Goal: Task Accomplishment & Management: Use online tool/utility

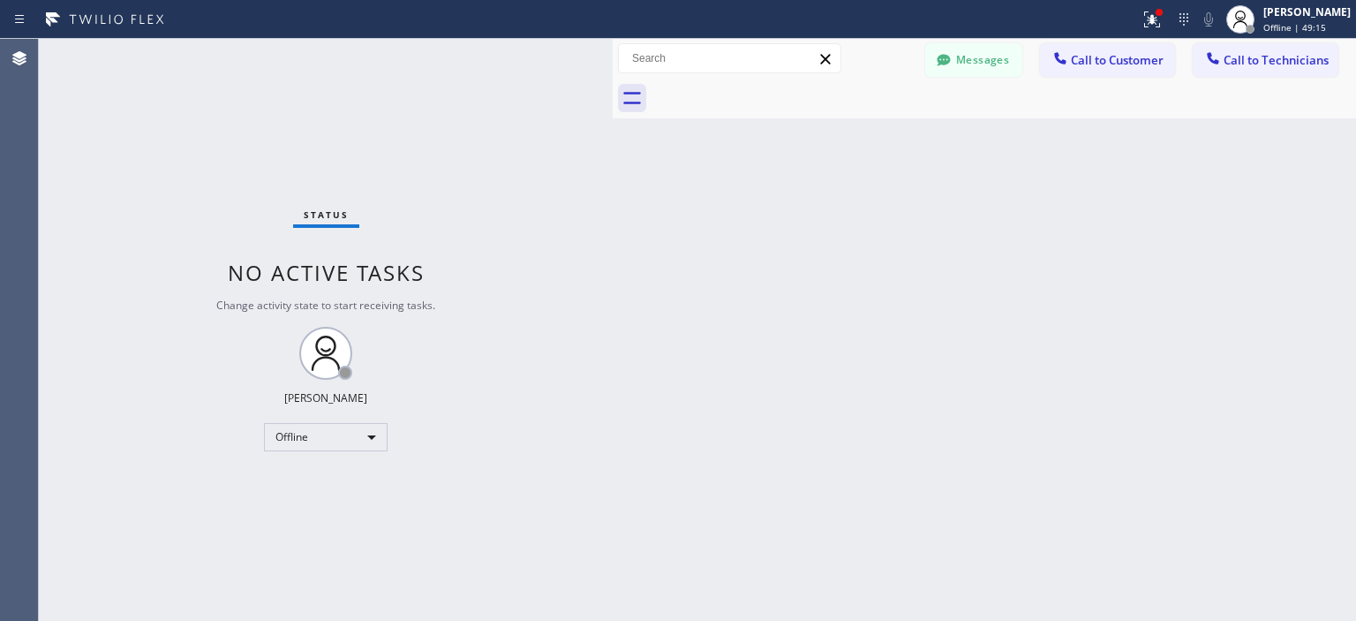
click at [335, 455] on div "Status No active tasks Change activity state to start receiving tasks. [PERSON_…" at bounding box center [326, 330] width 574 height 582
click at [340, 442] on div "Offline" at bounding box center [326, 437] width 124 height 28
click at [318, 479] on li "Available" at bounding box center [325, 482] width 120 height 21
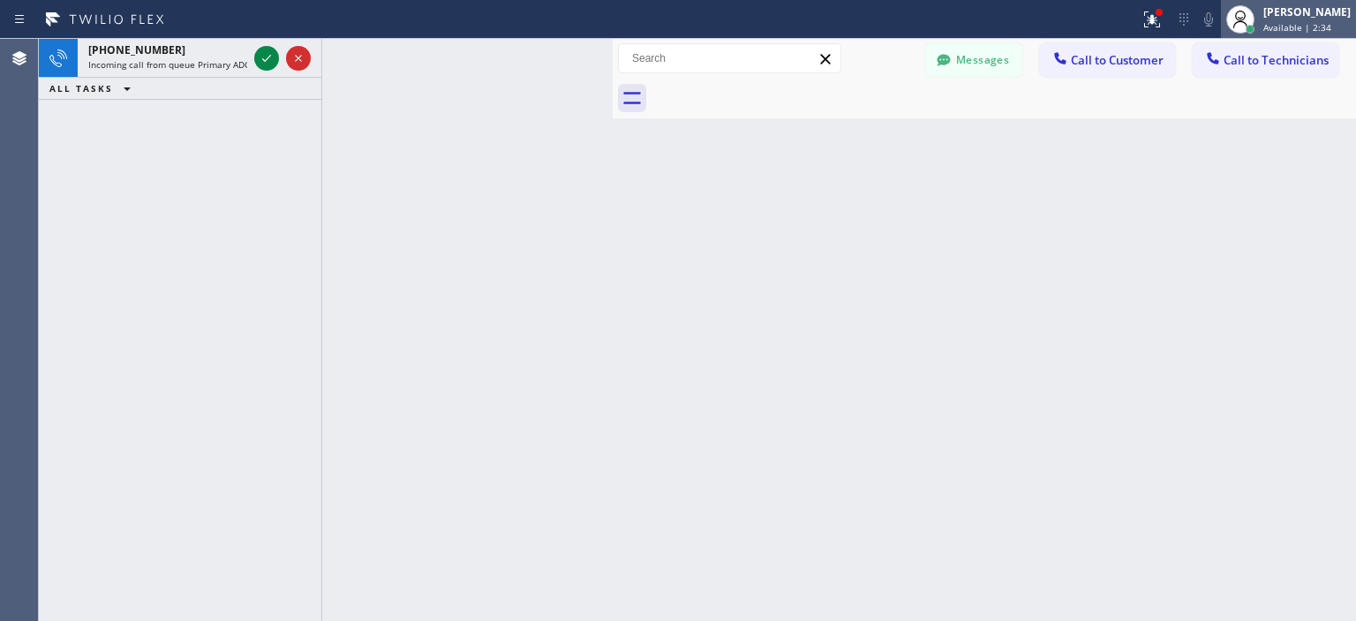
click at [1285, 19] on div "[PERSON_NAME] Available | 2:34" at bounding box center [1308, 19] width 96 height 31
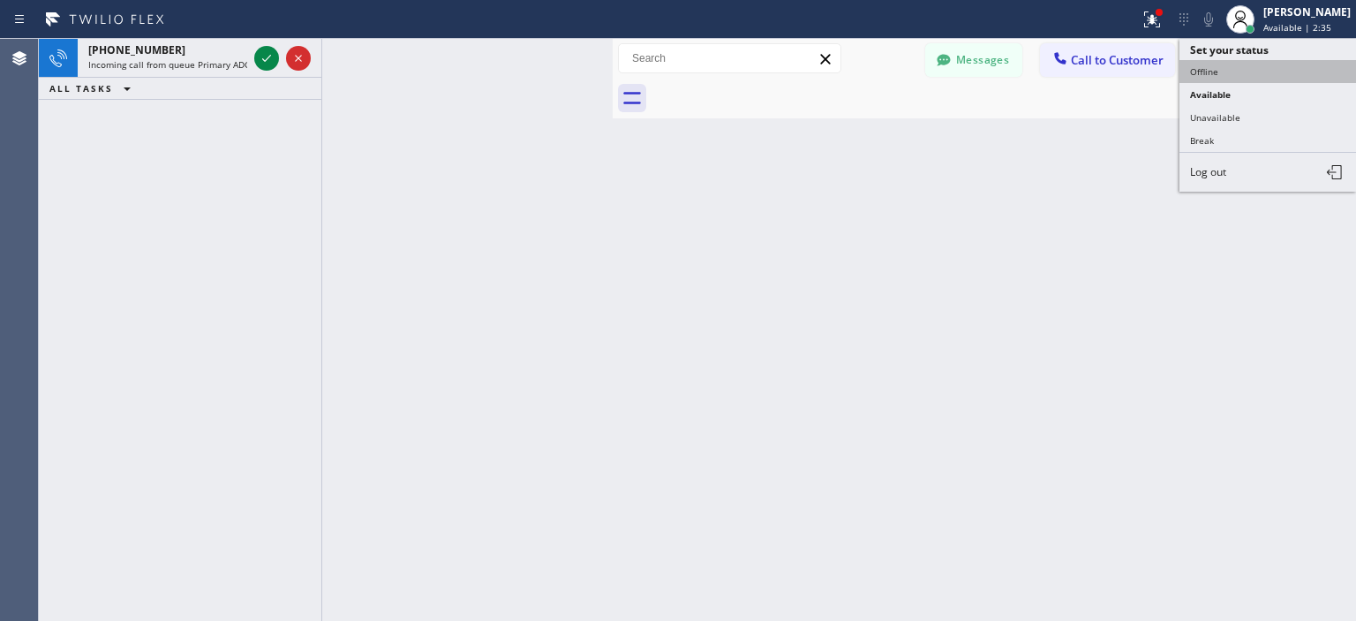
click at [1234, 69] on button "Offline" at bounding box center [1268, 71] width 177 height 23
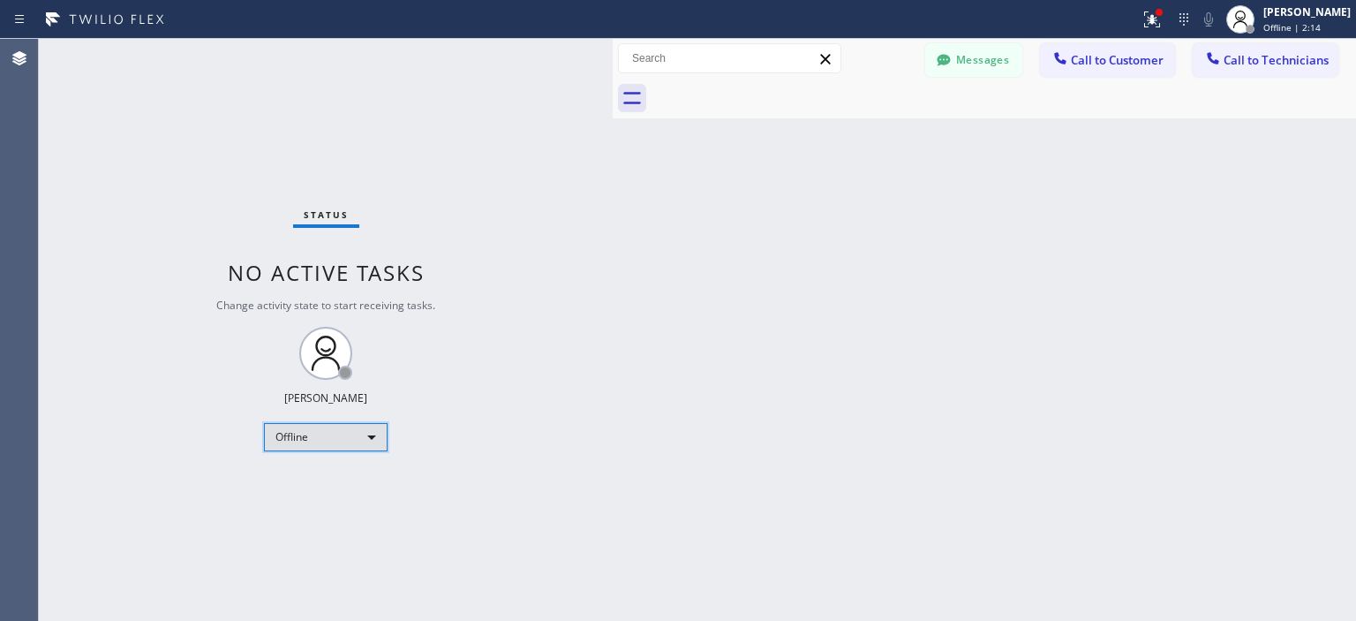
click at [309, 431] on div "Offline" at bounding box center [326, 437] width 124 height 28
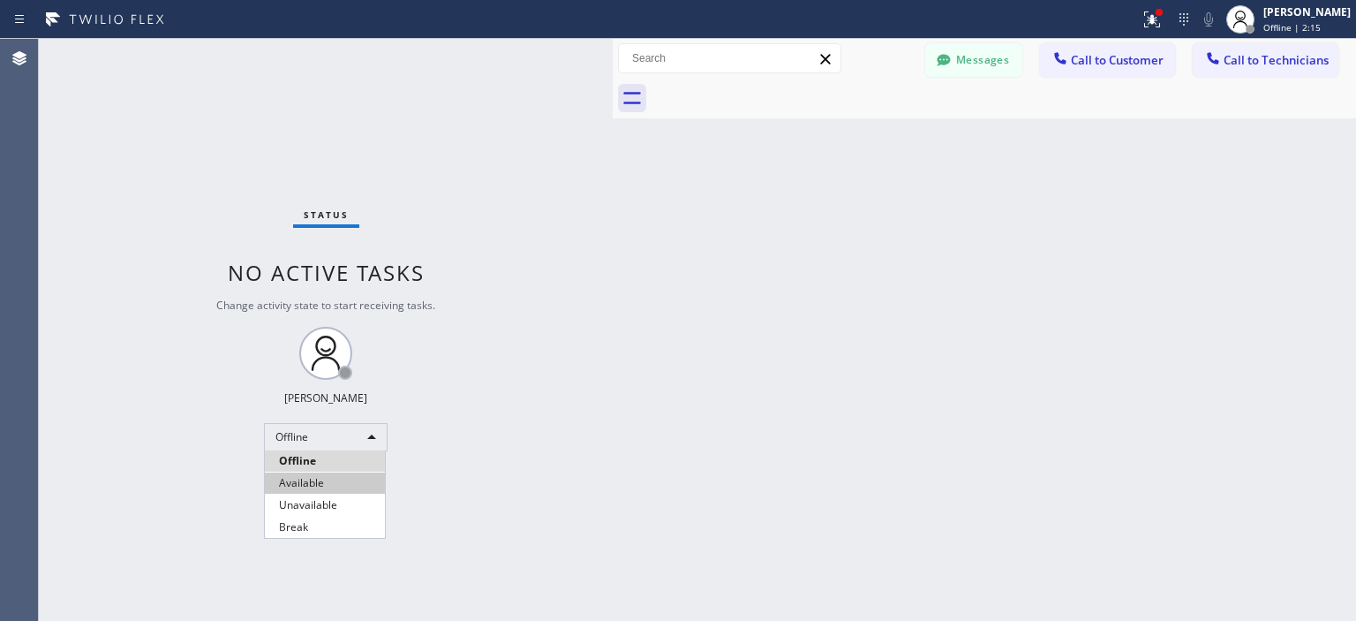
click at [323, 477] on li "Available" at bounding box center [325, 482] width 120 height 21
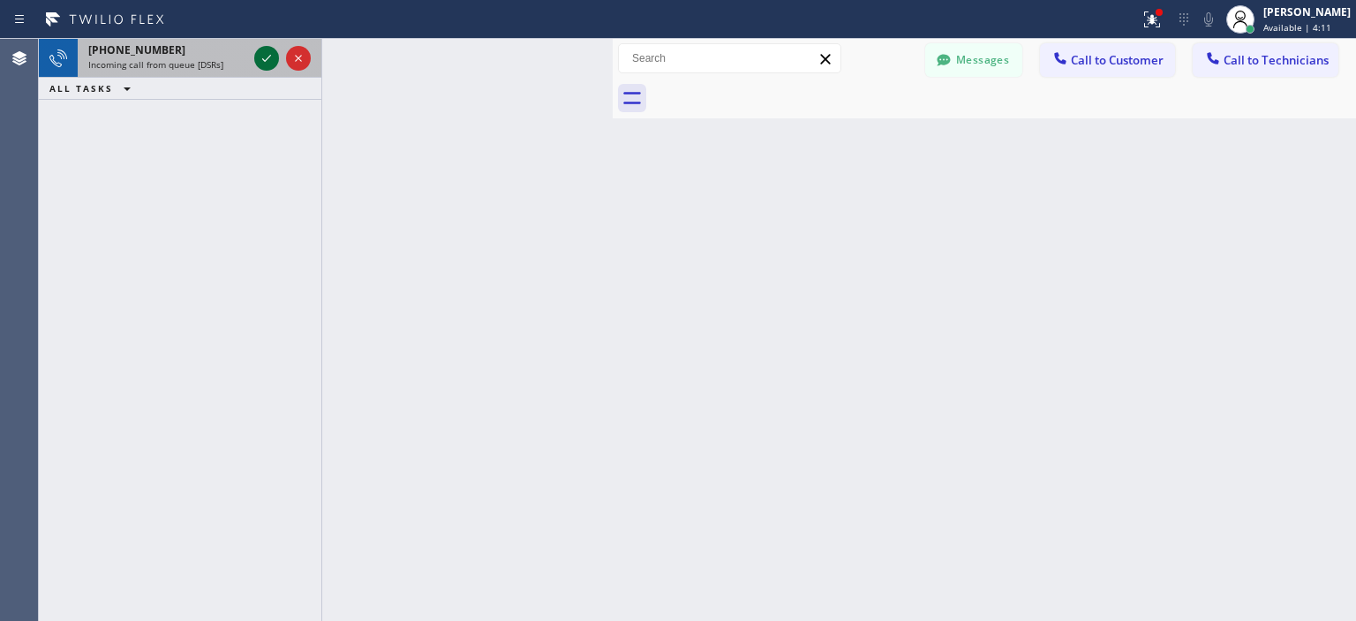
click at [267, 57] on icon at bounding box center [266, 58] width 21 height 21
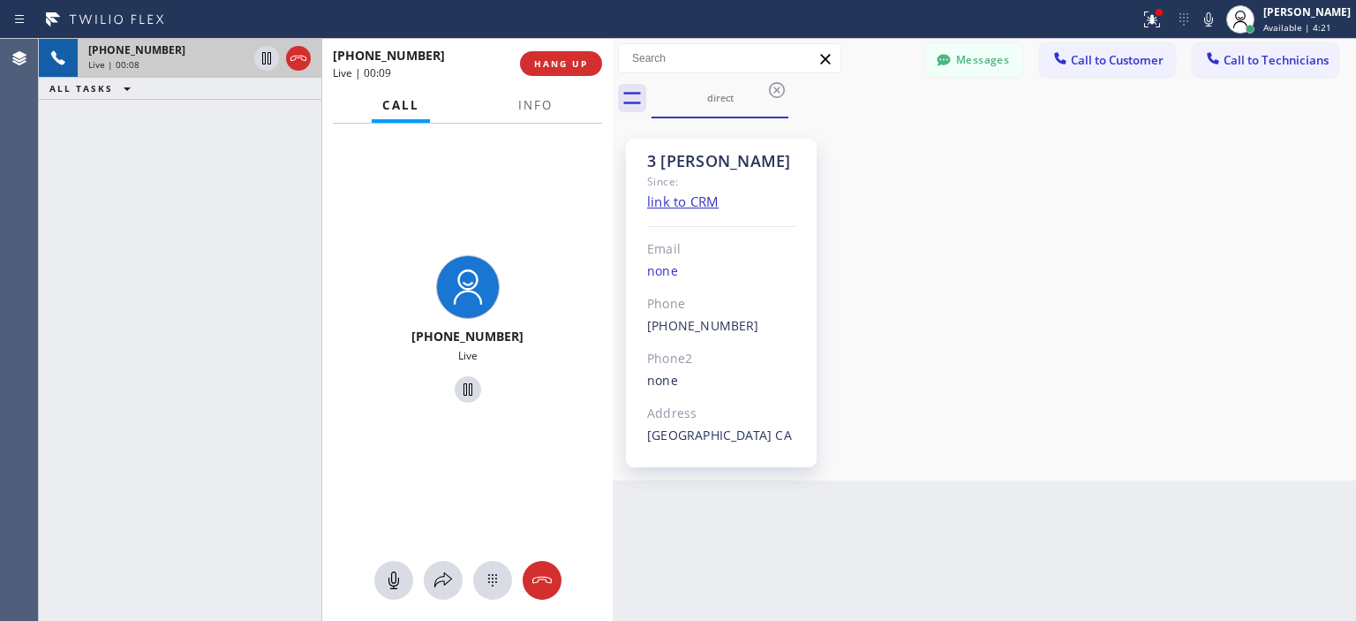
click at [87, 247] on div "[PHONE_NUMBER] Live | 00:08 ALL TASKS ALL TASKS ACTIVE TASKS TASKS IN WRAP UP" at bounding box center [180, 330] width 283 height 582
click at [565, 57] on span "HANG UP" at bounding box center [561, 63] width 54 height 12
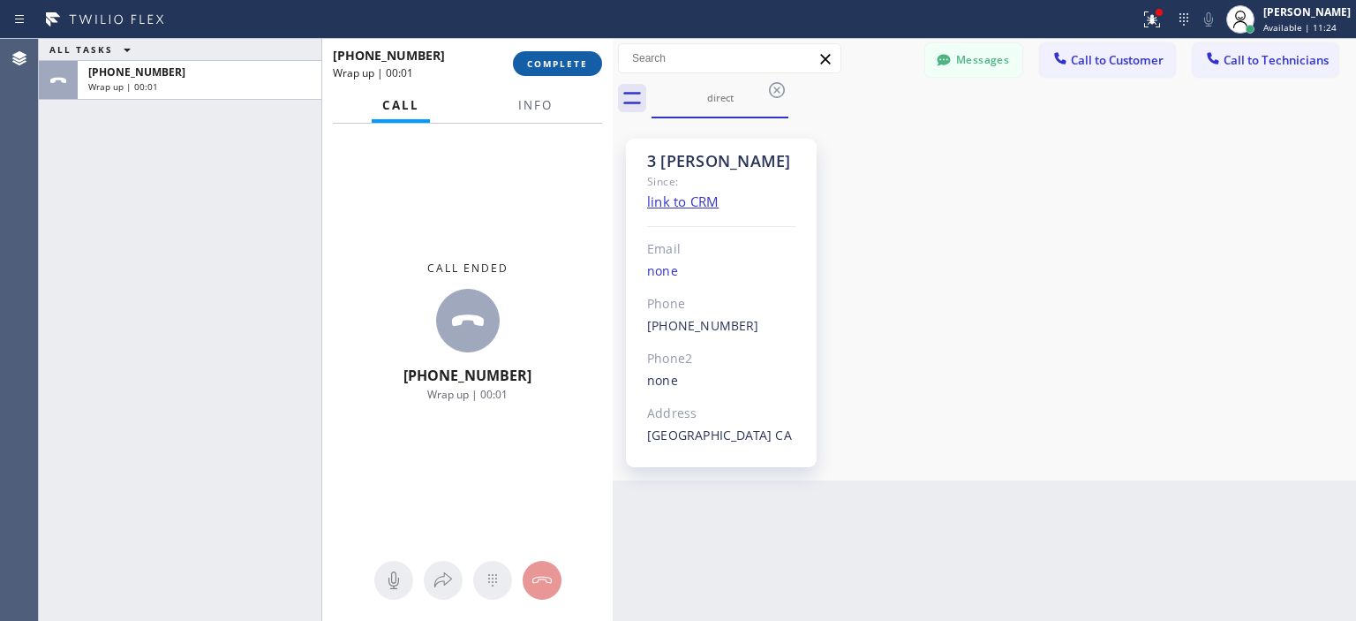
click at [537, 66] on span "COMPLETE" at bounding box center [557, 63] width 61 height 12
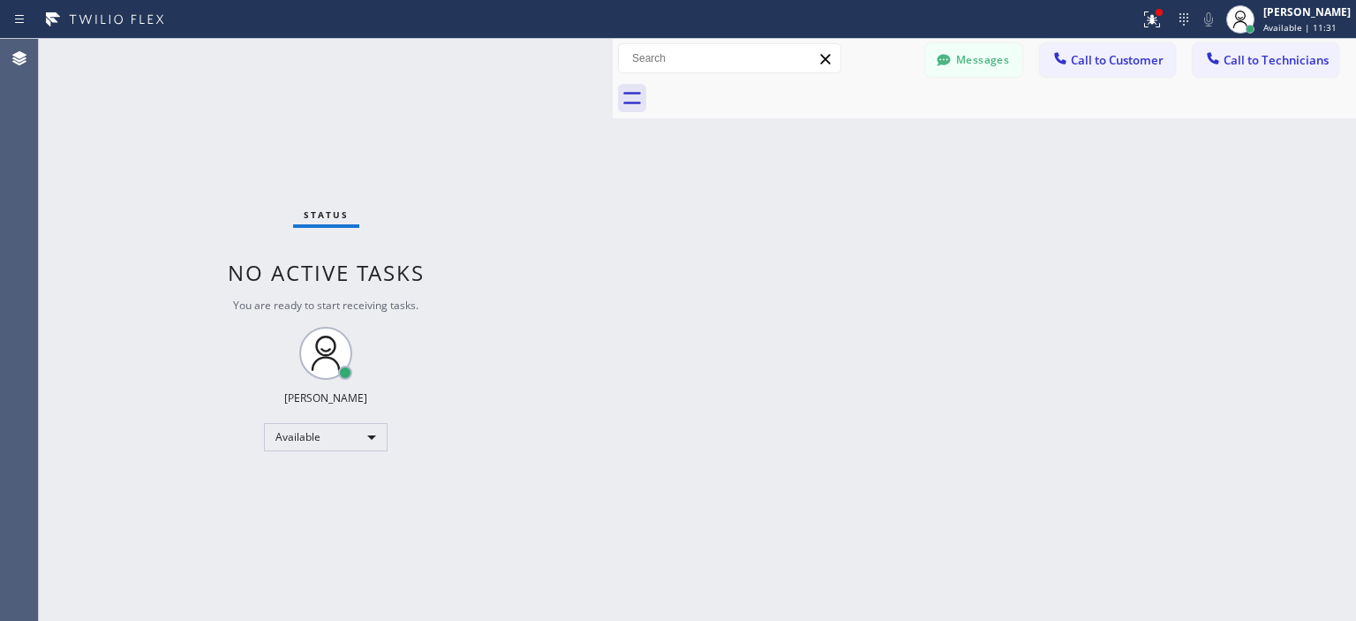
click at [1303, 338] on div "Back to Dashboard Change Sender ID Customers Technicians (818) 599-039_ SEARCH …" at bounding box center [985, 330] width 744 height 582
click at [39, 206] on div "Status No active tasks You are ready to start receiving tasks. [PERSON_NAME] Av…" at bounding box center [326, 330] width 574 height 582
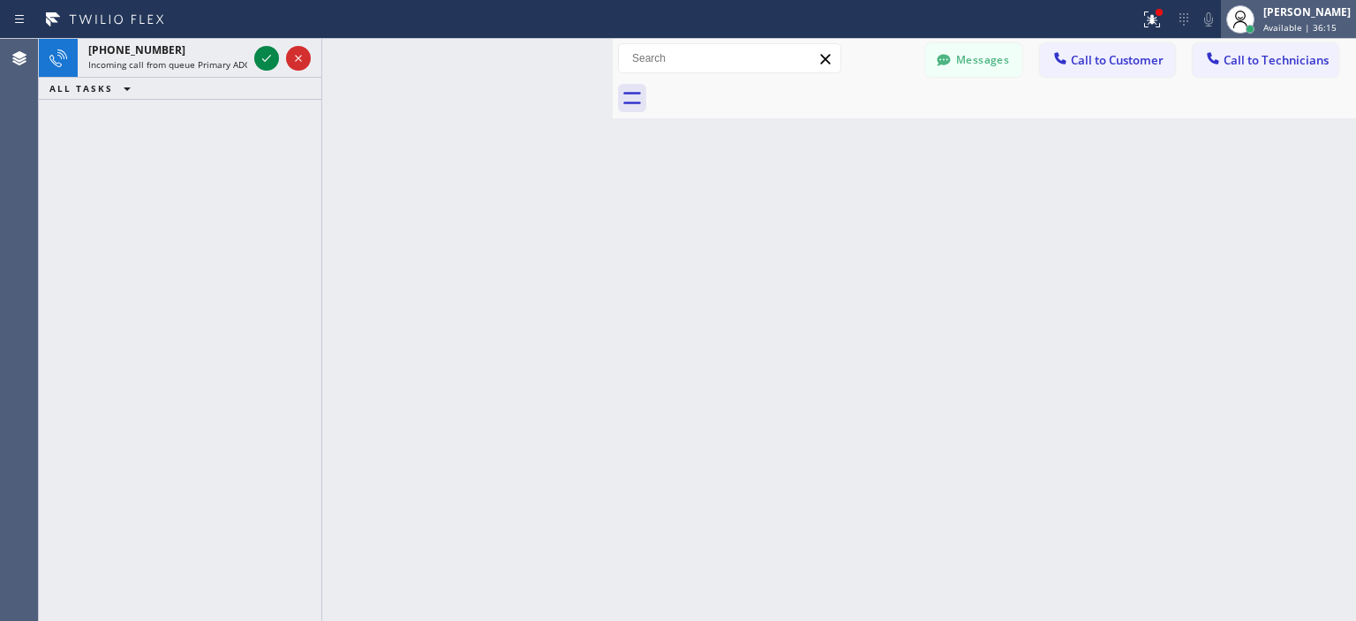
click at [1276, 25] on span "Available | 36:15" at bounding box center [1300, 27] width 73 height 12
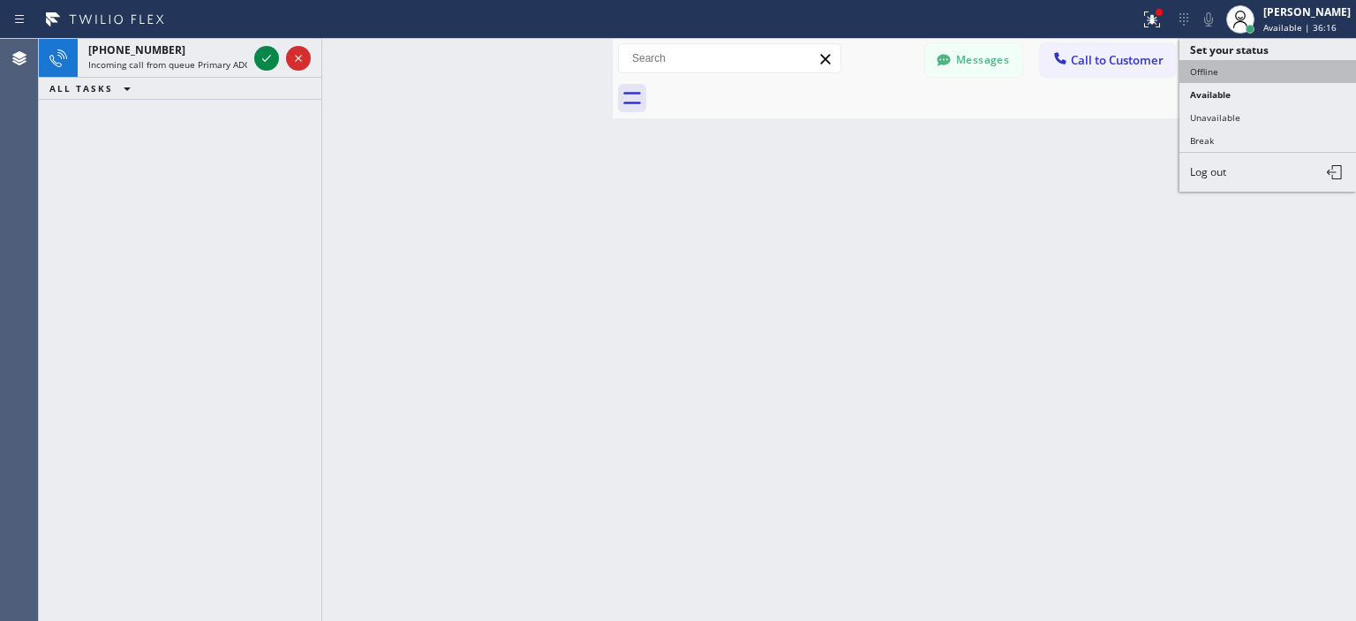
click at [1222, 69] on button "Offline" at bounding box center [1268, 71] width 177 height 23
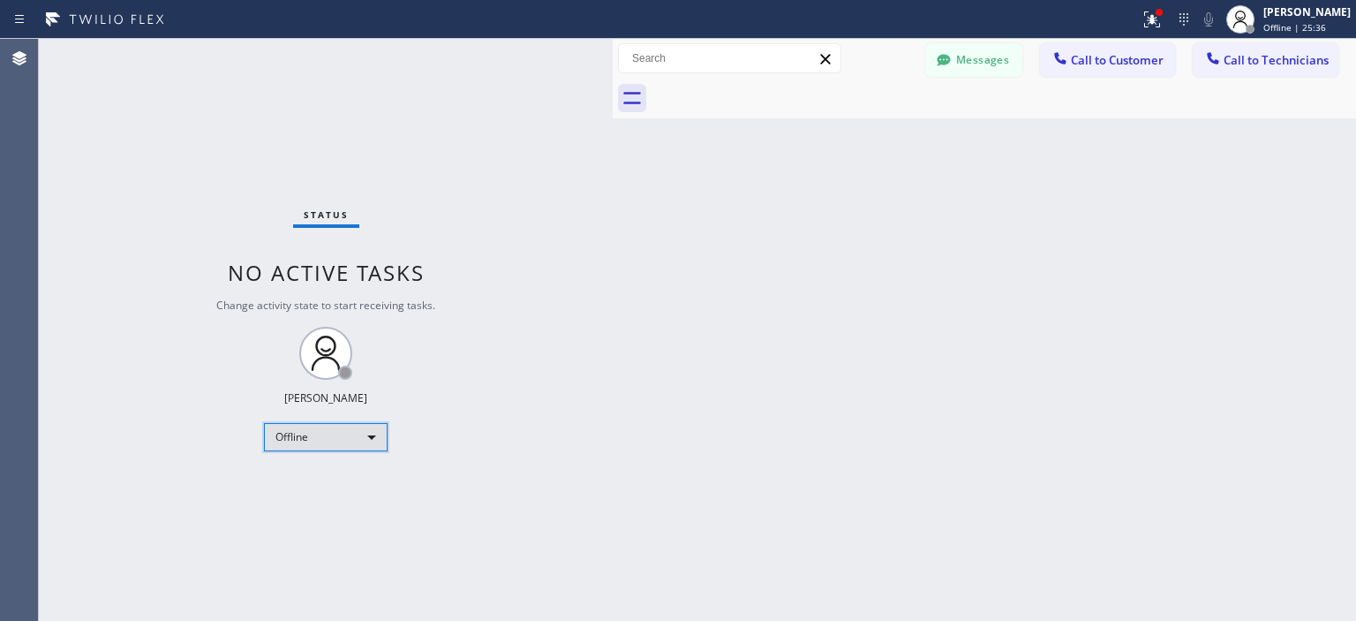
click at [320, 444] on div "Offline" at bounding box center [326, 437] width 124 height 28
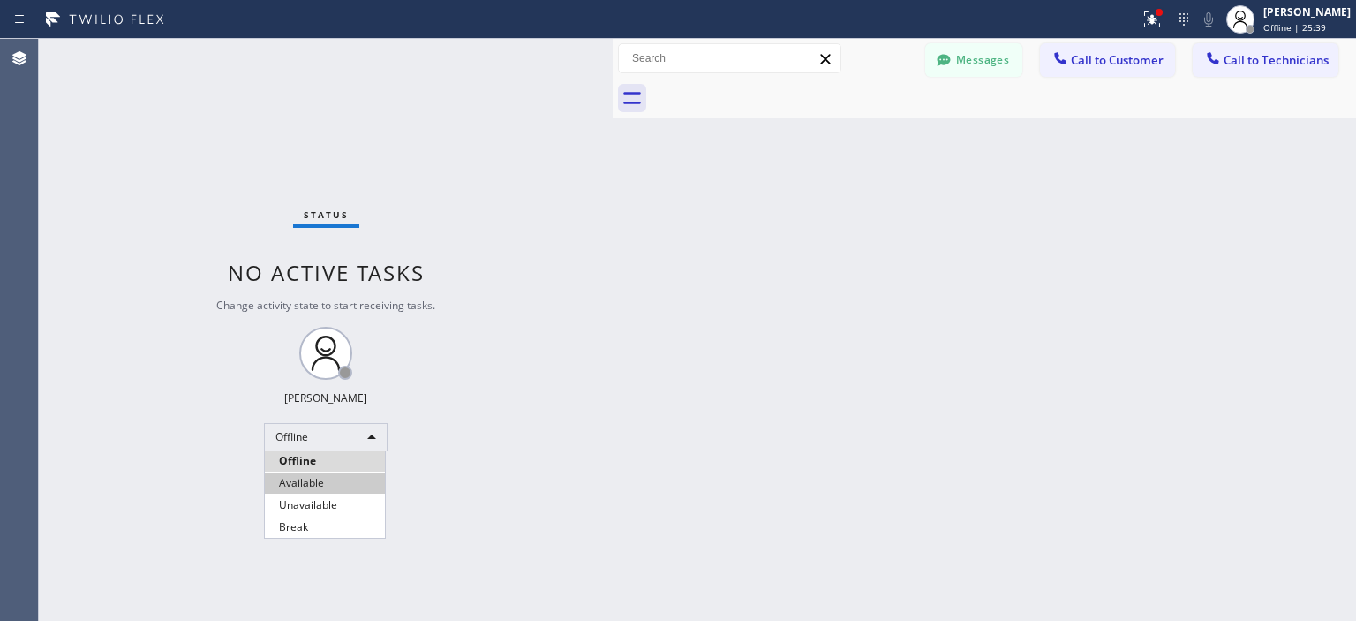
click at [333, 476] on li "Available" at bounding box center [325, 482] width 120 height 21
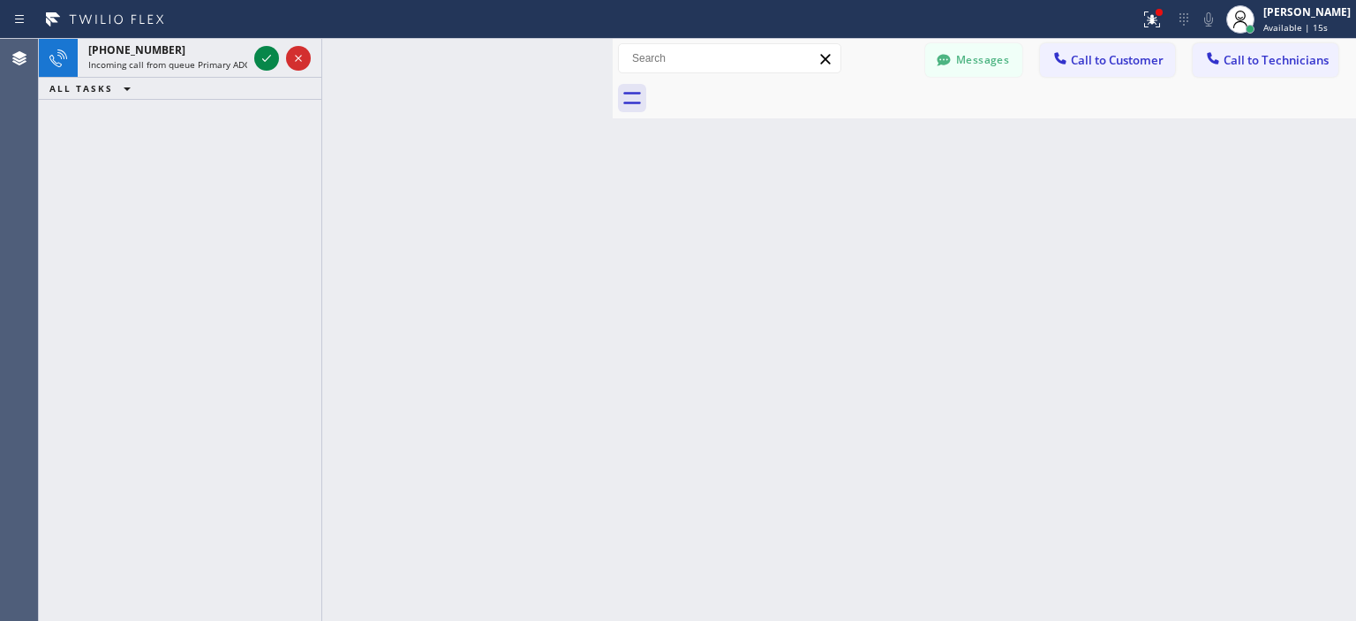
click at [65, 168] on div "[PHONE_NUMBER] Incoming call from queue Primary ADC ALL TASKS ALL TASKS ACTIVE …" at bounding box center [180, 330] width 283 height 582
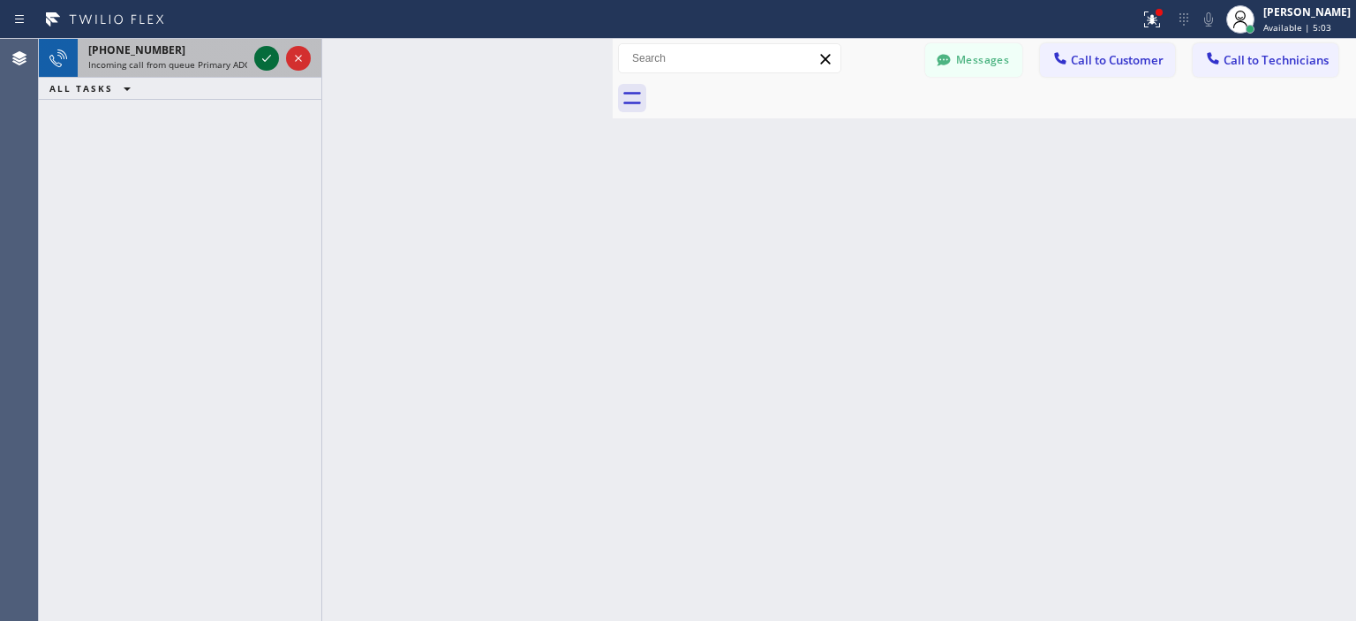
click at [268, 63] on icon at bounding box center [266, 58] width 21 height 21
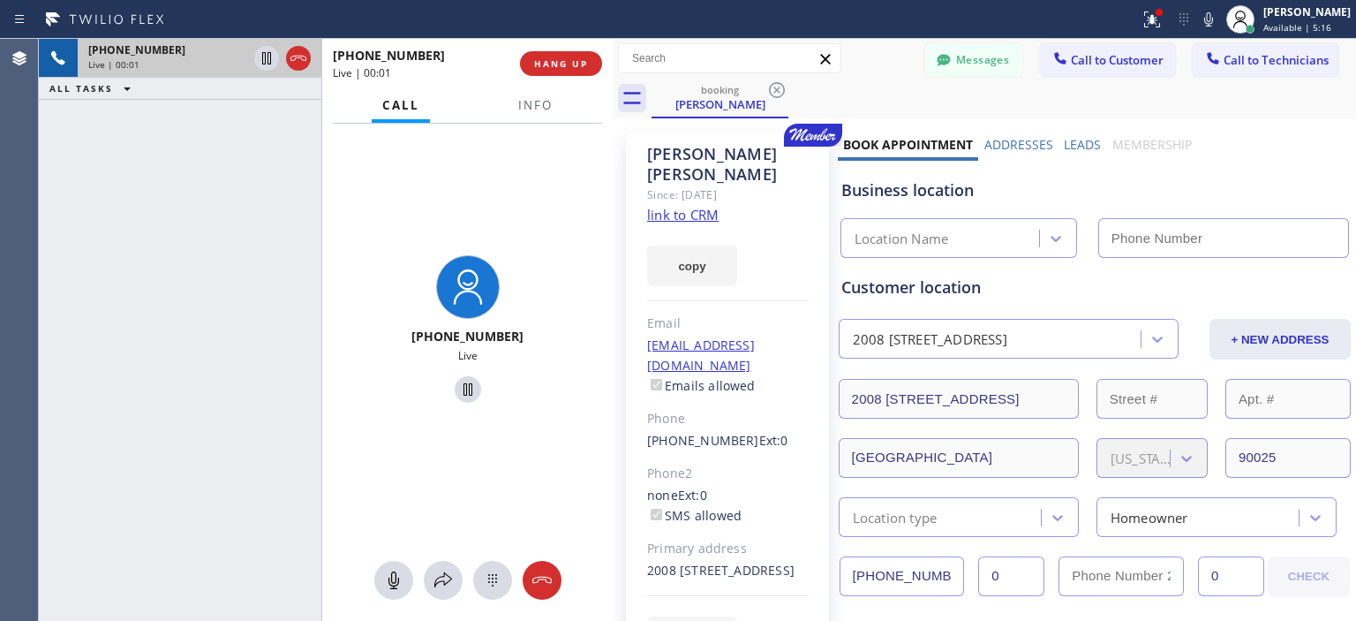
type input "[PHONE_NUMBER]"
click at [678, 206] on link "link to CRM" at bounding box center [683, 215] width 72 height 18
click at [389, 581] on icon at bounding box center [393, 580] width 21 height 21
click at [442, 585] on icon at bounding box center [443, 580] width 21 height 21
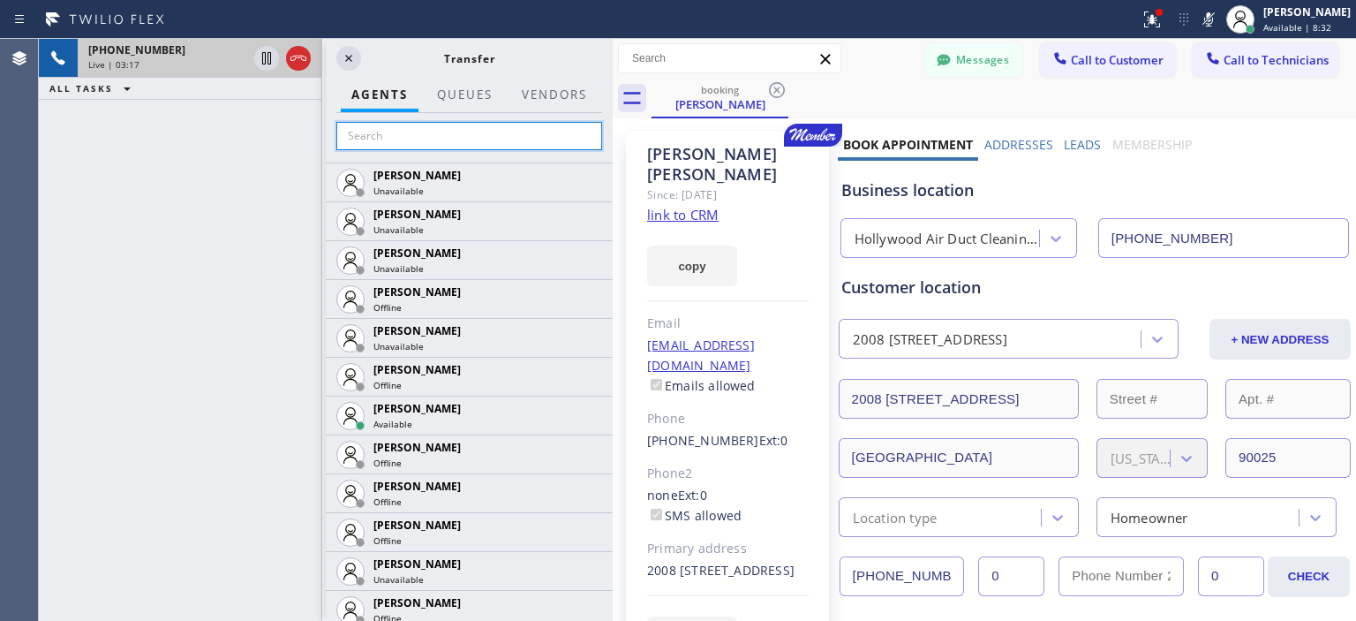
click at [434, 132] on input "text" at bounding box center [469, 136] width 266 height 28
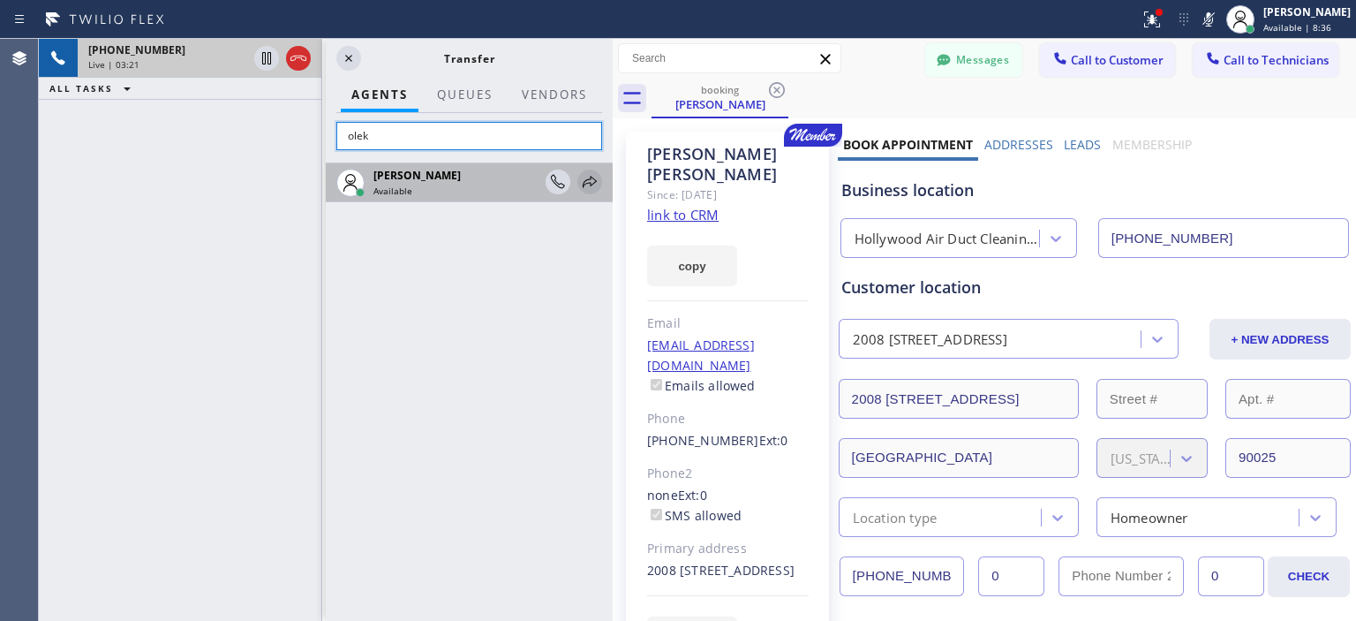
type input "olek"
click at [593, 184] on icon at bounding box center [589, 181] width 21 height 21
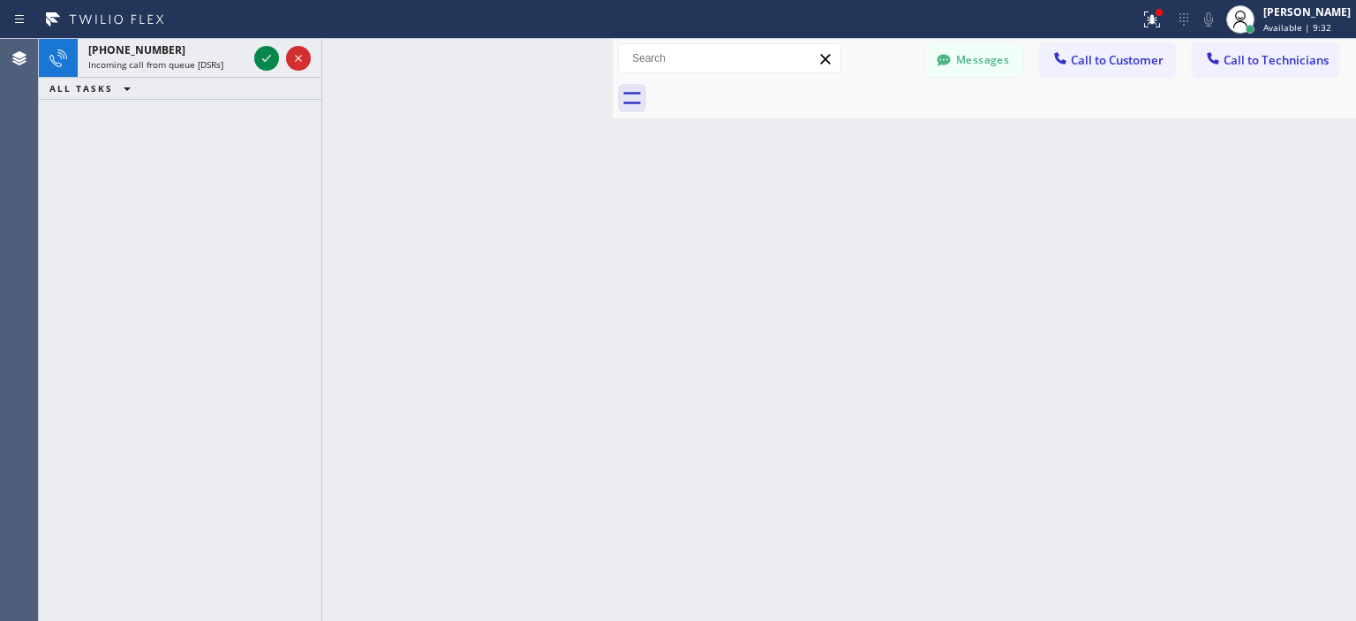
click at [76, 222] on div "[PHONE_NUMBER] Incoming call from queue [DSRs] ALL TASKS ALL TASKS ACTIVE TASKS…" at bounding box center [180, 330] width 283 height 582
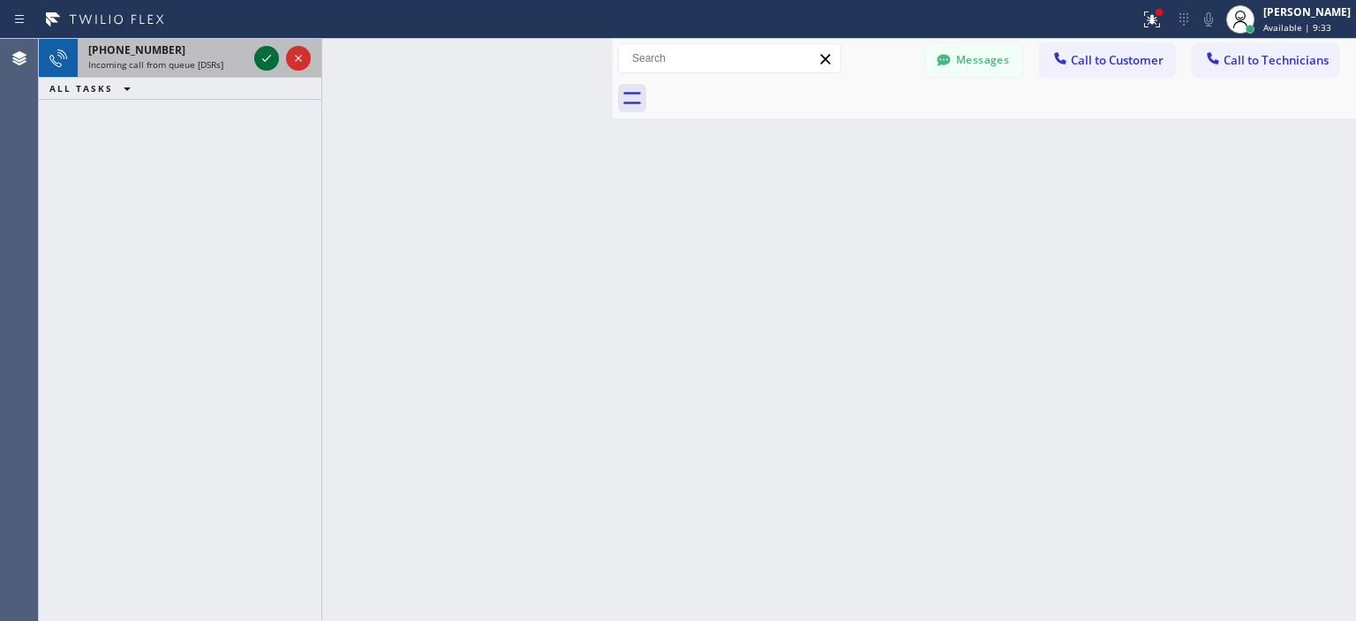
click at [268, 55] on icon at bounding box center [266, 58] width 21 height 21
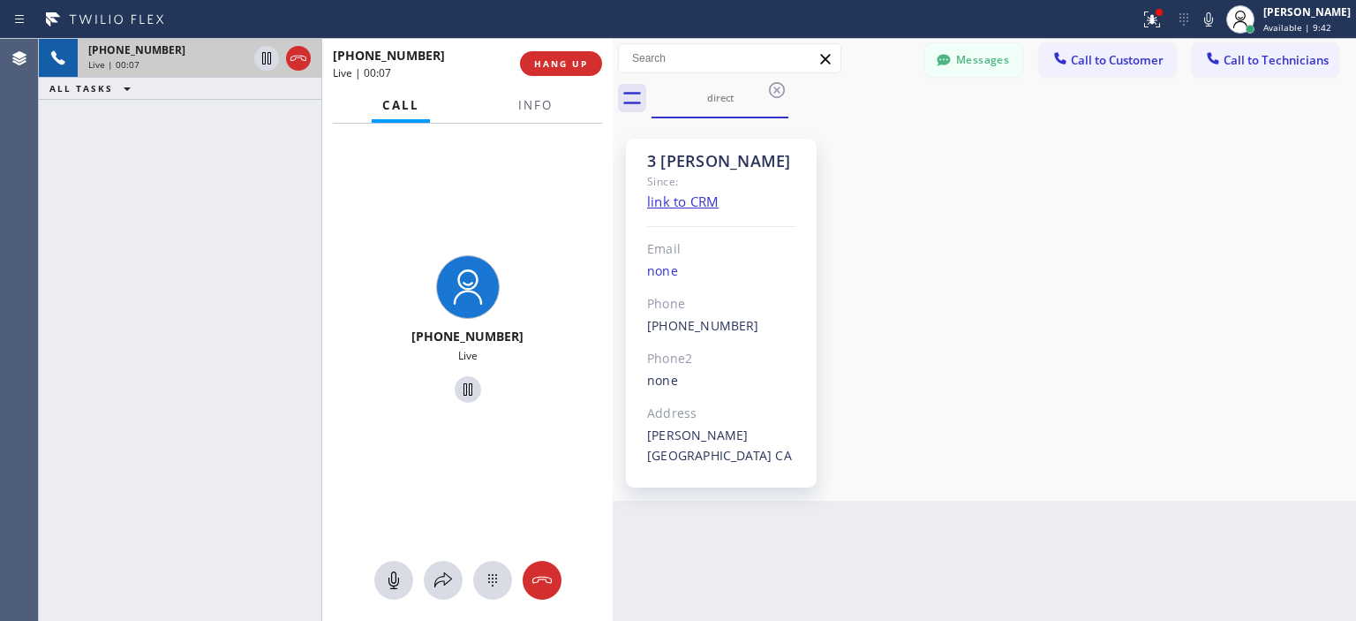
click at [85, 187] on div "[PHONE_NUMBER] Live | 00:07 ALL TASKS ALL TASKS ACTIVE TASKS TASKS IN WRAP UP" at bounding box center [180, 330] width 283 height 582
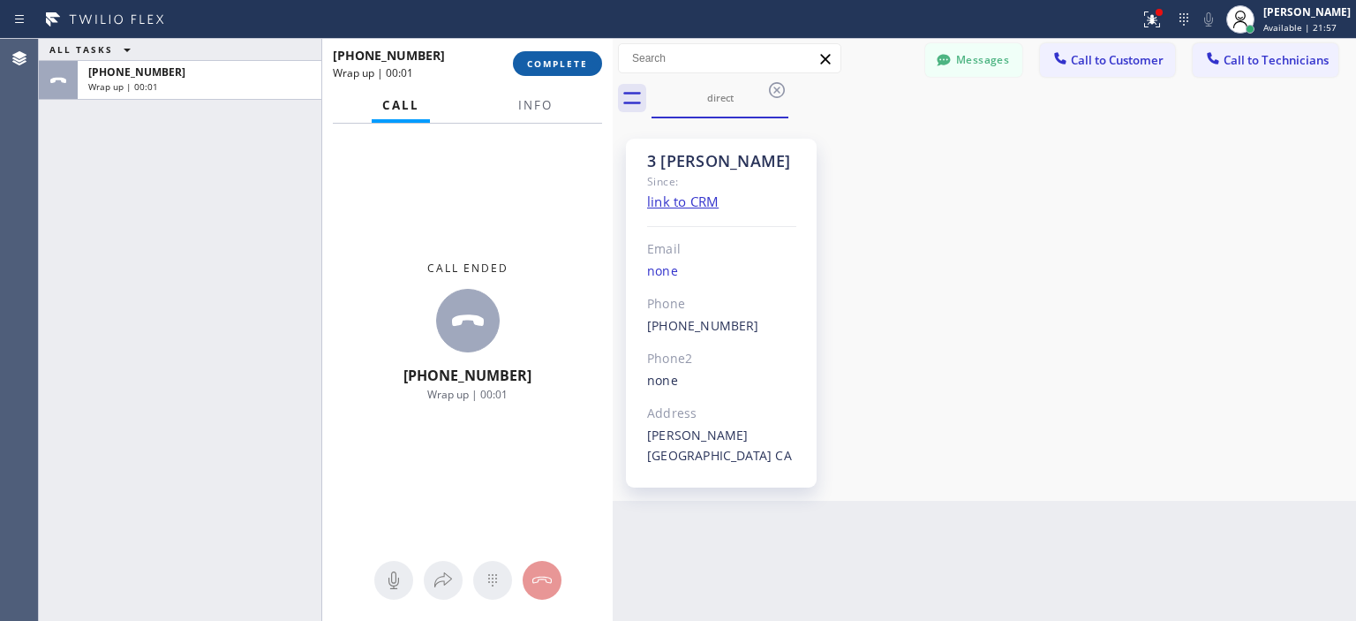
click at [553, 63] on span "COMPLETE" at bounding box center [557, 63] width 61 height 12
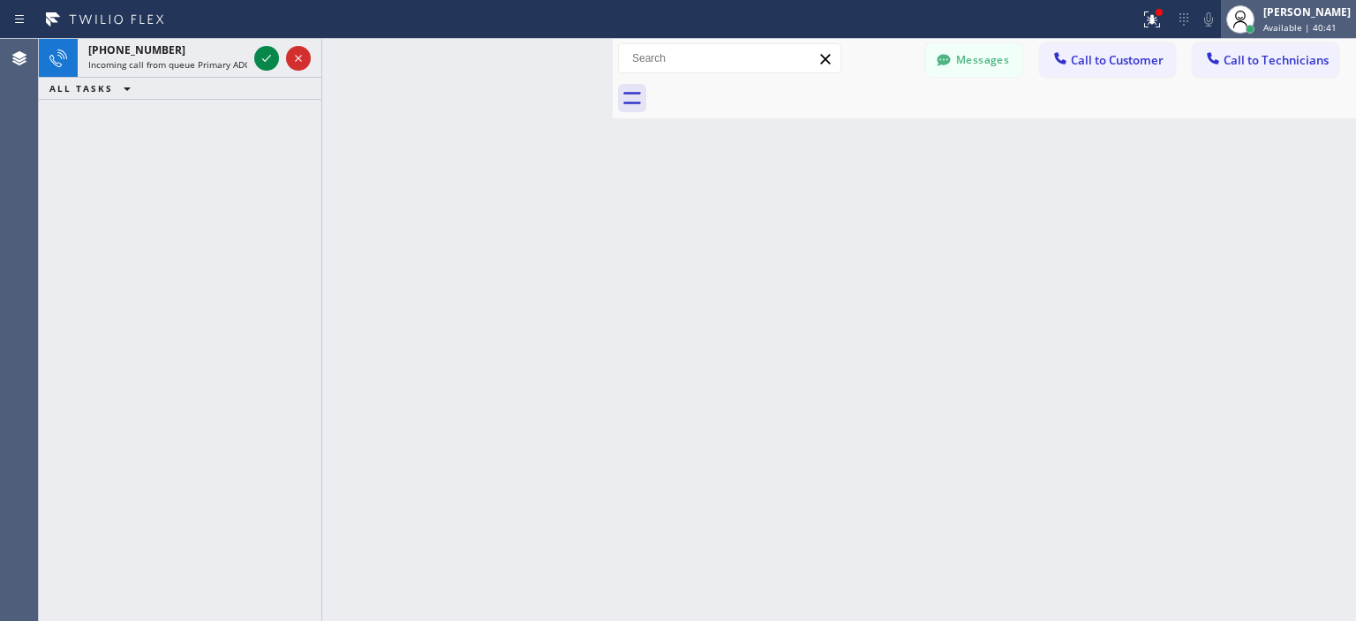
click at [1297, 18] on div "[PERSON_NAME]" at bounding box center [1307, 11] width 87 height 15
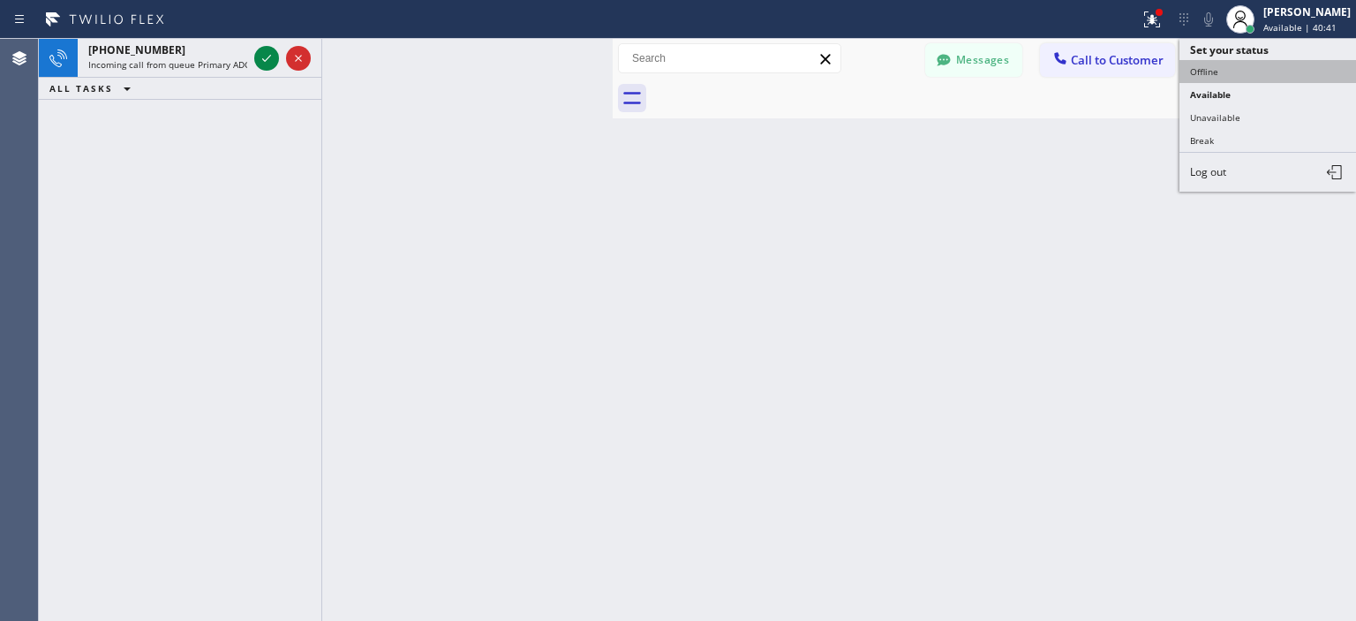
click at [1224, 73] on button "Offline" at bounding box center [1268, 71] width 177 height 23
